Goal: Task Accomplishment & Management: Use online tool/utility

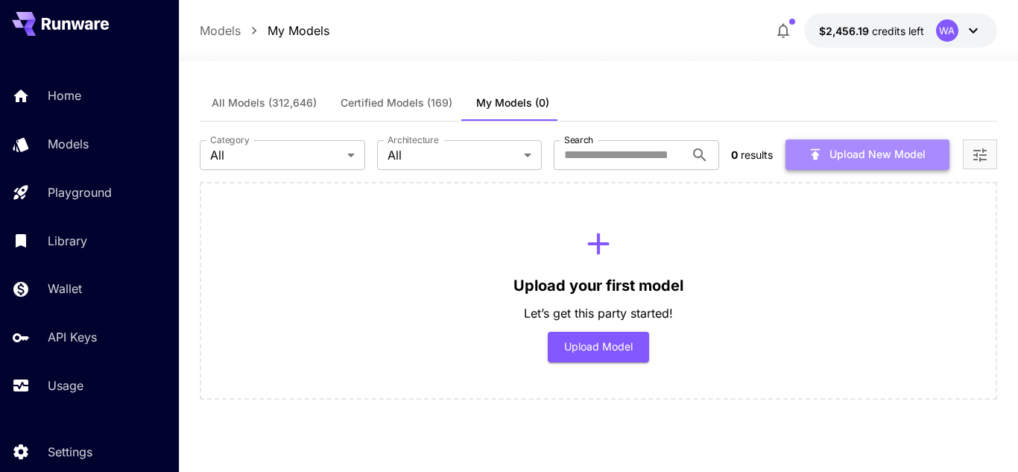
click at [827, 148] on button "Upload New Model" at bounding box center [868, 154] width 164 height 31
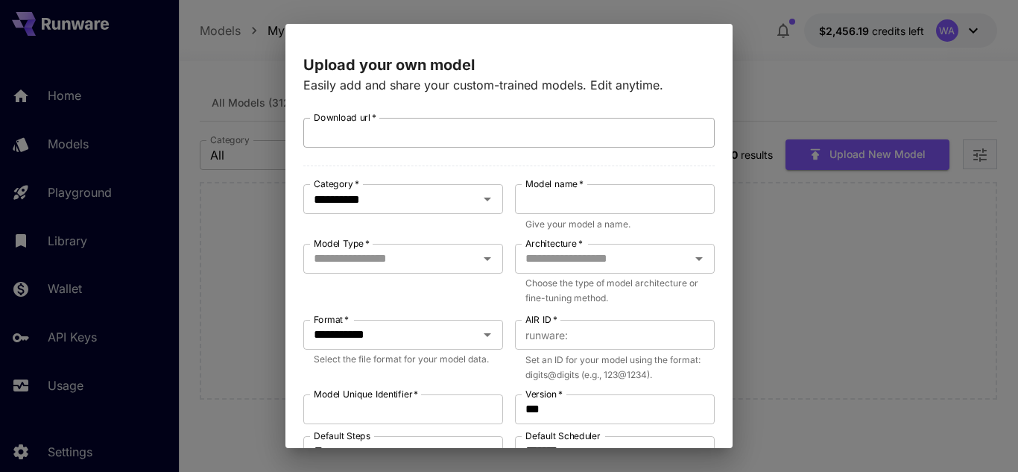
click at [432, 137] on input "Download url   *" at bounding box center [508, 133] width 411 height 30
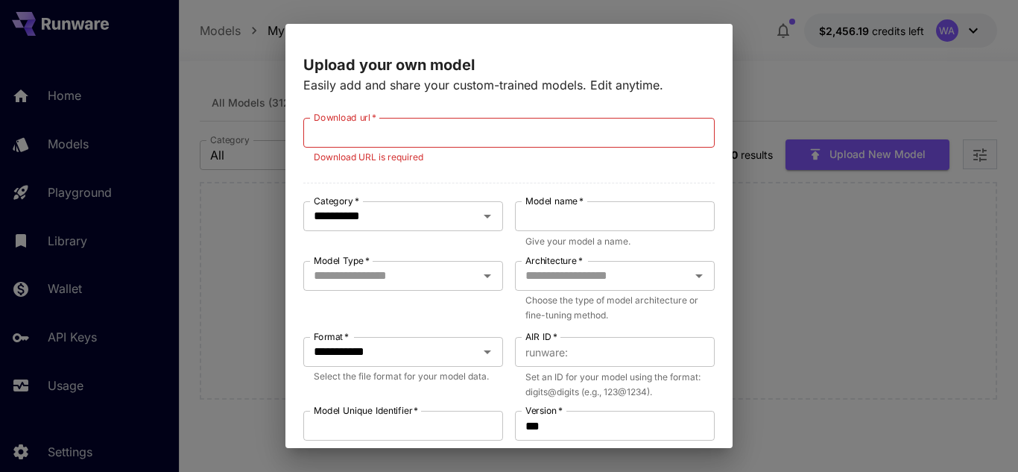
click at [758, 351] on div "**********" at bounding box center [509, 236] width 1018 height 472
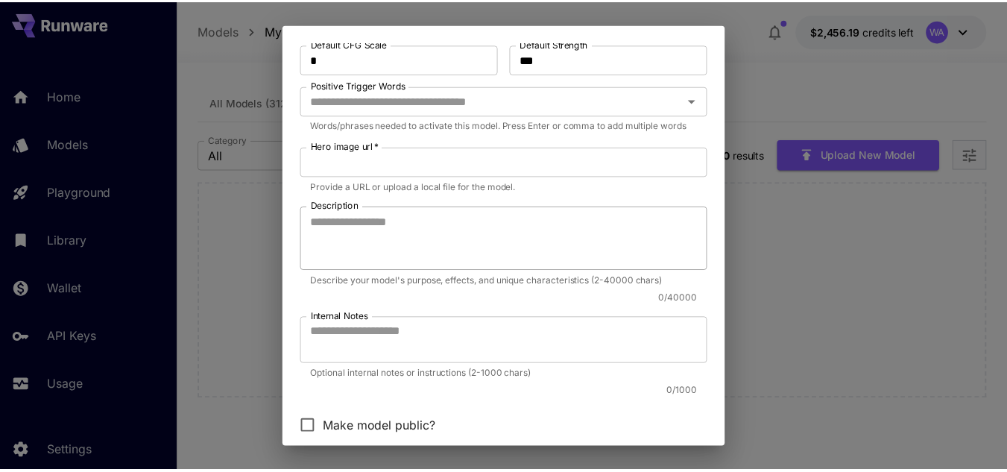
scroll to position [577, 0]
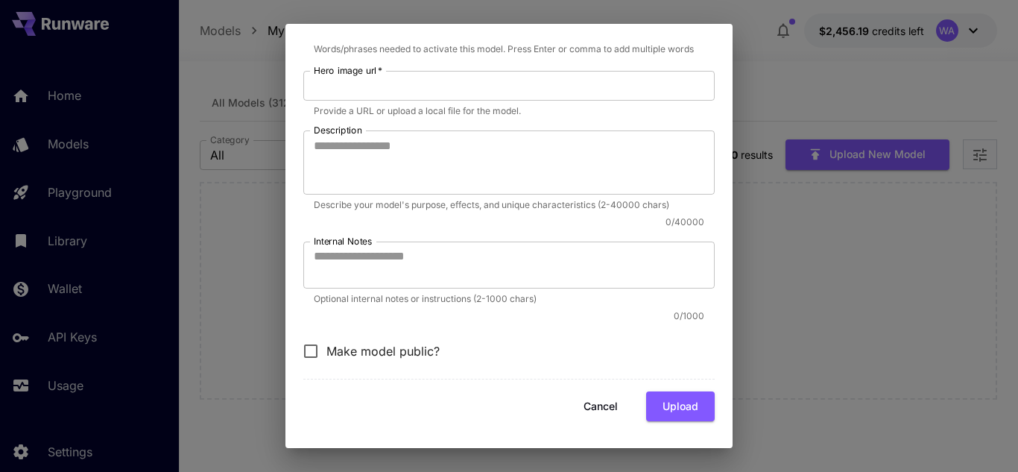
click at [585, 407] on button "Cancel" at bounding box center [600, 406] width 67 height 31
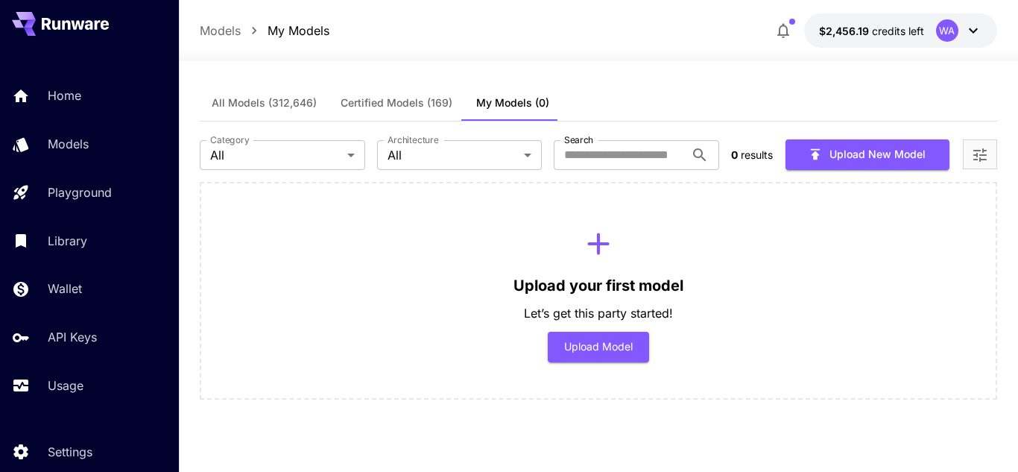
click at [68, 91] on p "Home" at bounding box center [65, 95] width 34 height 18
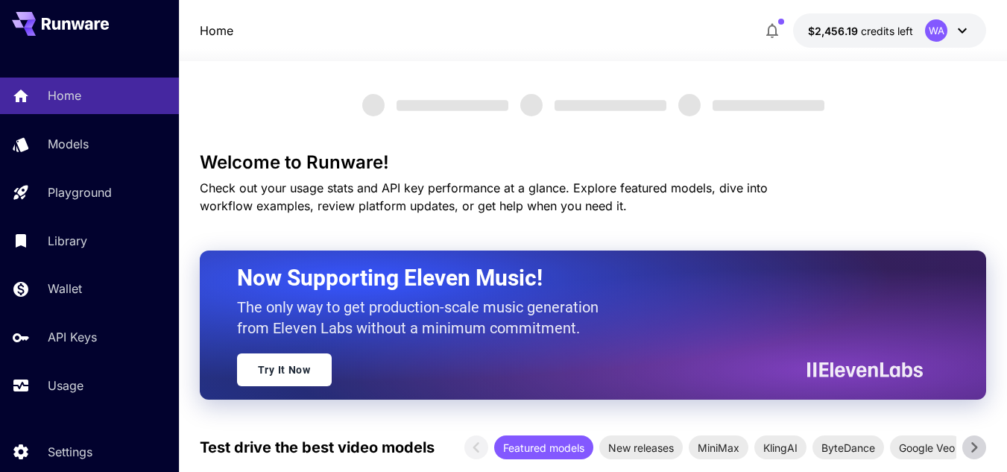
click at [892, 37] on span "credits left" at bounding box center [887, 31] width 52 height 13
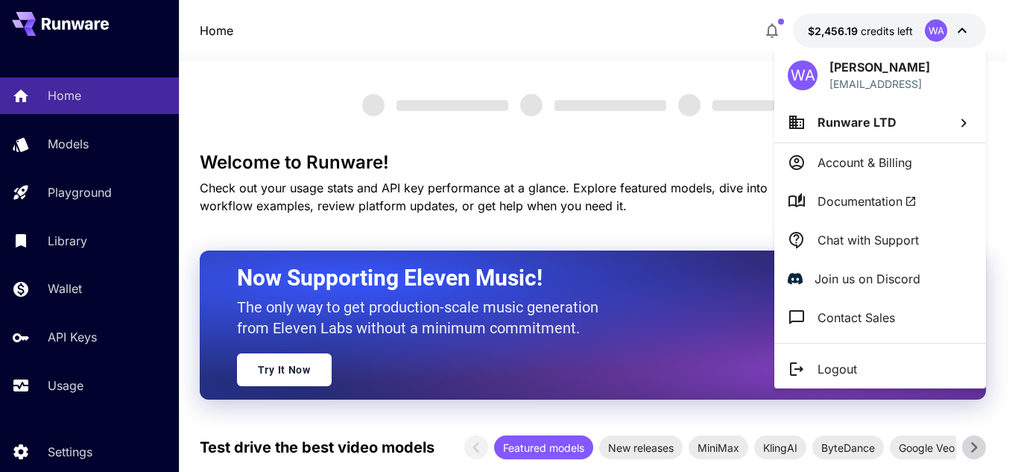
click at [853, 129] on span "Runware LTD" at bounding box center [857, 122] width 79 height 15
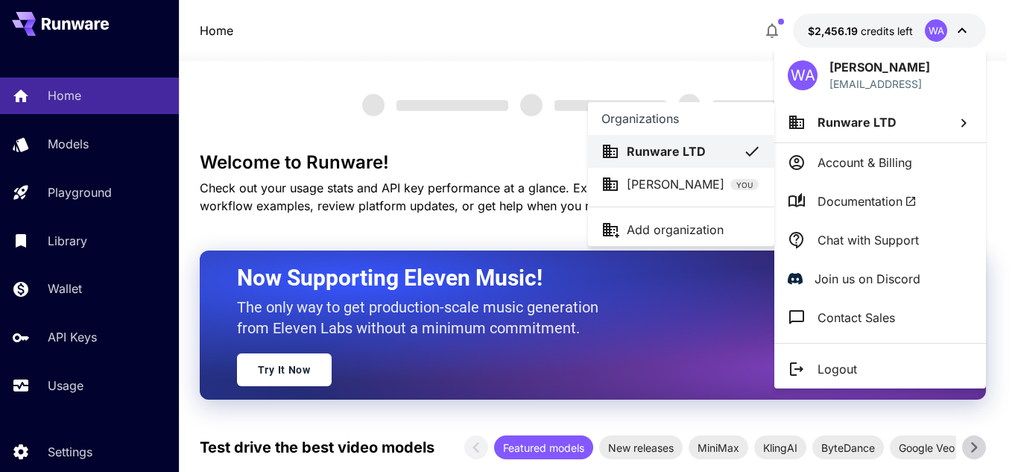
click at [659, 189] on p "[PERSON_NAME]" at bounding box center [676, 184] width 98 height 18
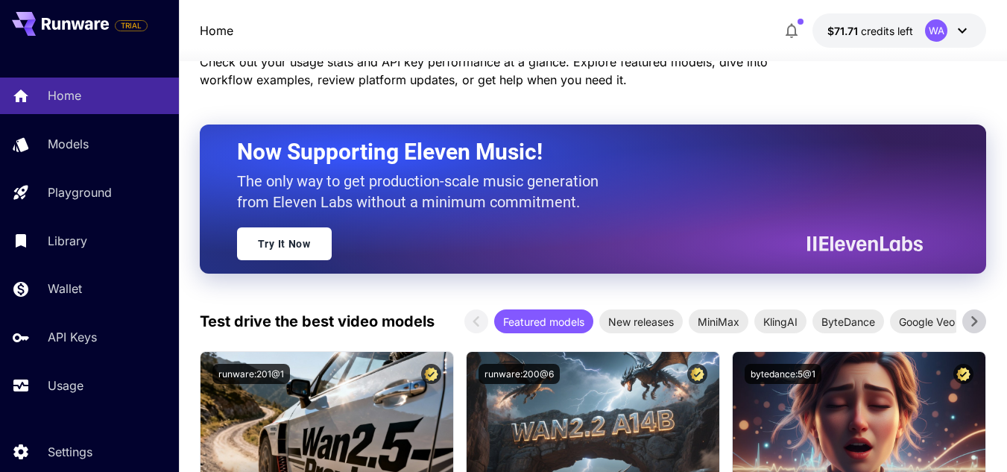
scroll to position [149, 0]
